Goal: Navigation & Orientation: Find specific page/section

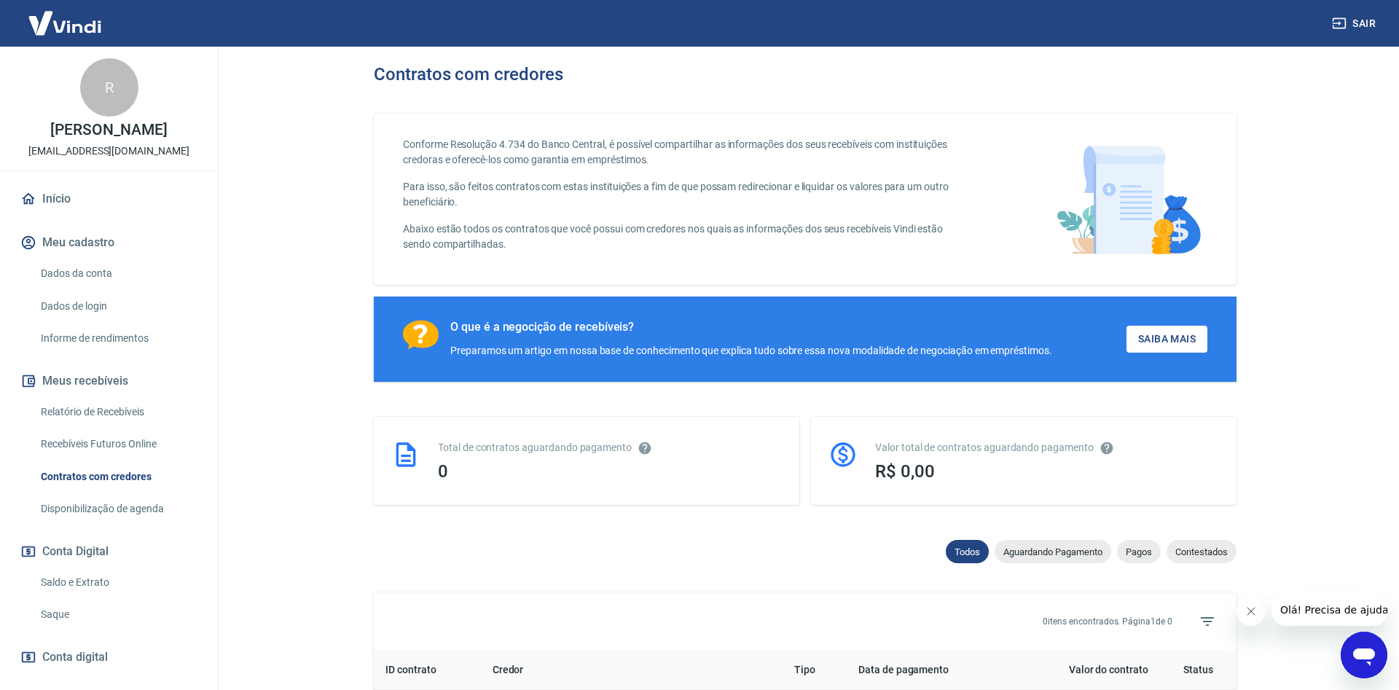
scroll to position [149, 0]
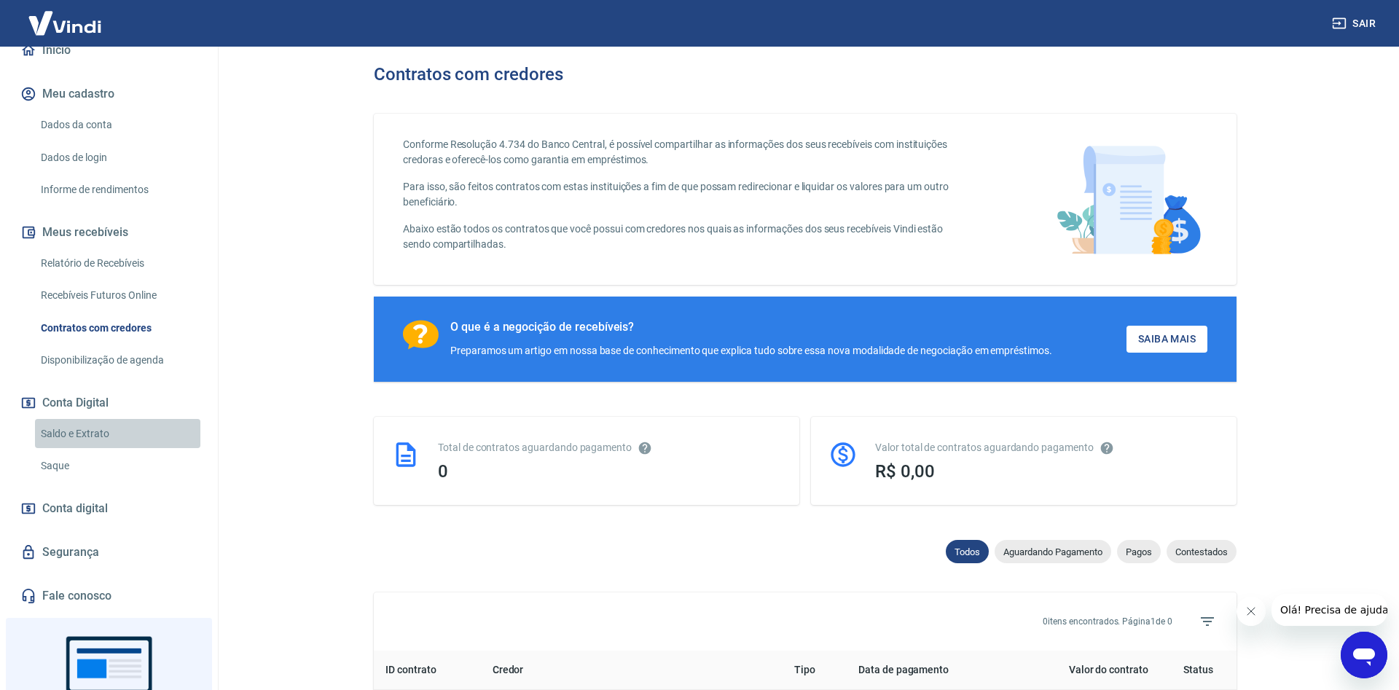
click at [97, 431] on link "Saldo e Extrato" at bounding box center [117, 434] width 165 height 30
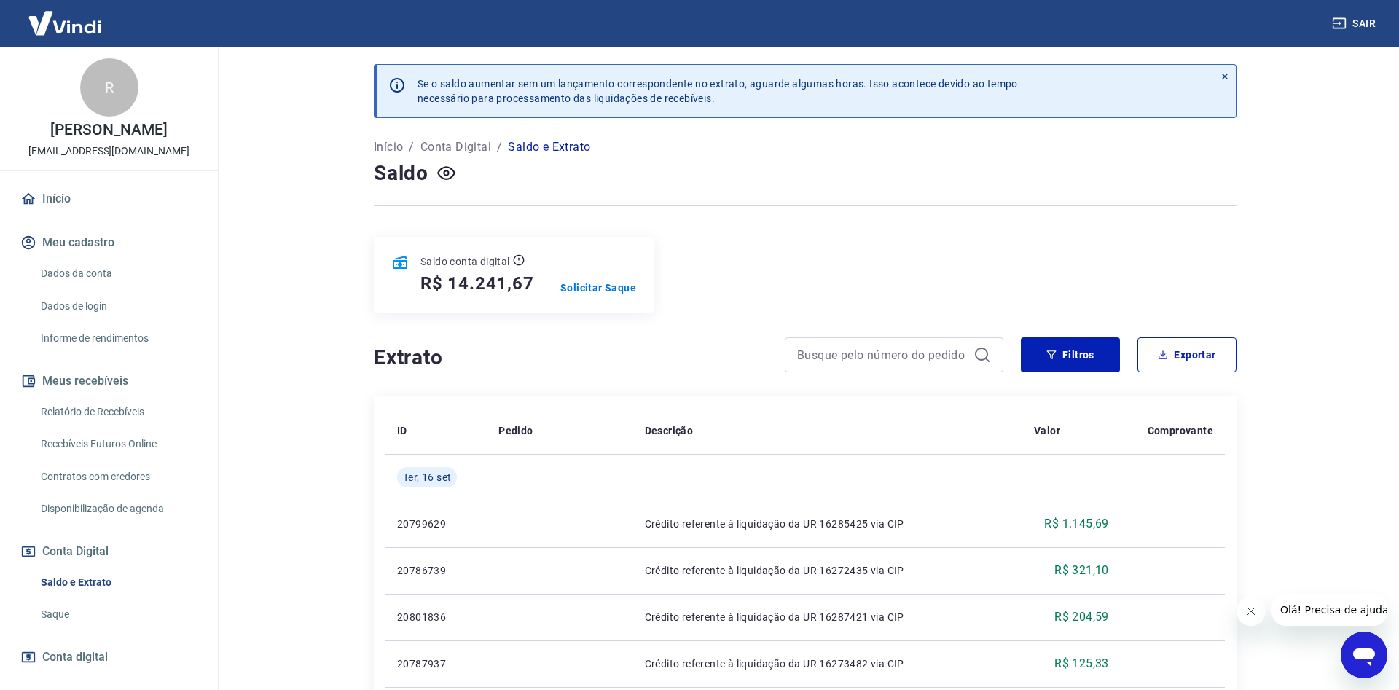
click at [125, 446] on link "Recebíveis Futuros Online" at bounding box center [117, 444] width 165 height 30
